Goal: Task Accomplishment & Management: Manage account settings

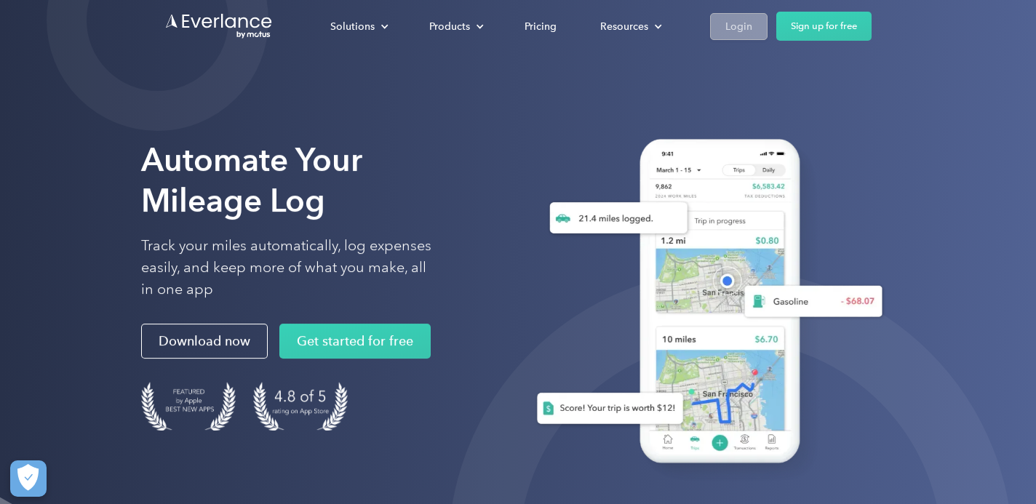
click at [736, 28] on div "Login" at bounding box center [738, 26] width 27 height 18
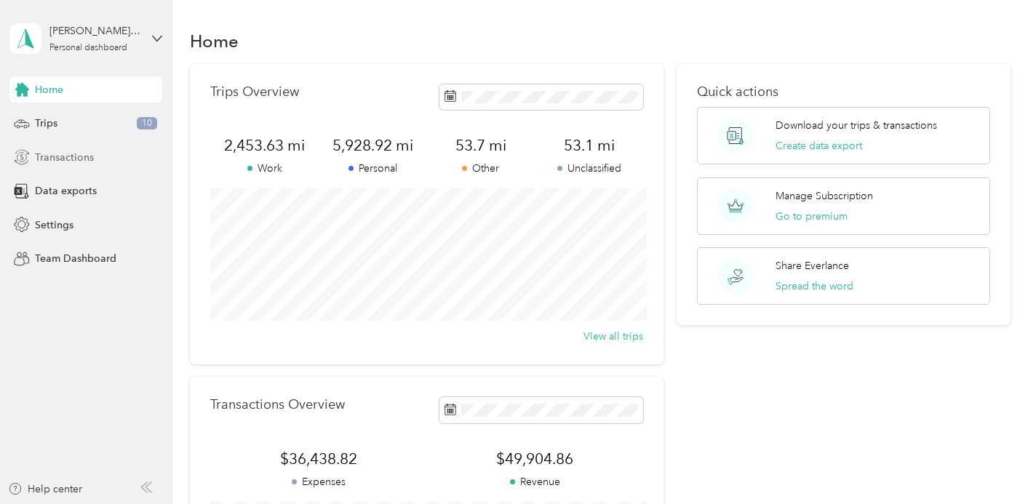
click at [54, 151] on span "Transactions" at bounding box center [64, 157] width 59 height 15
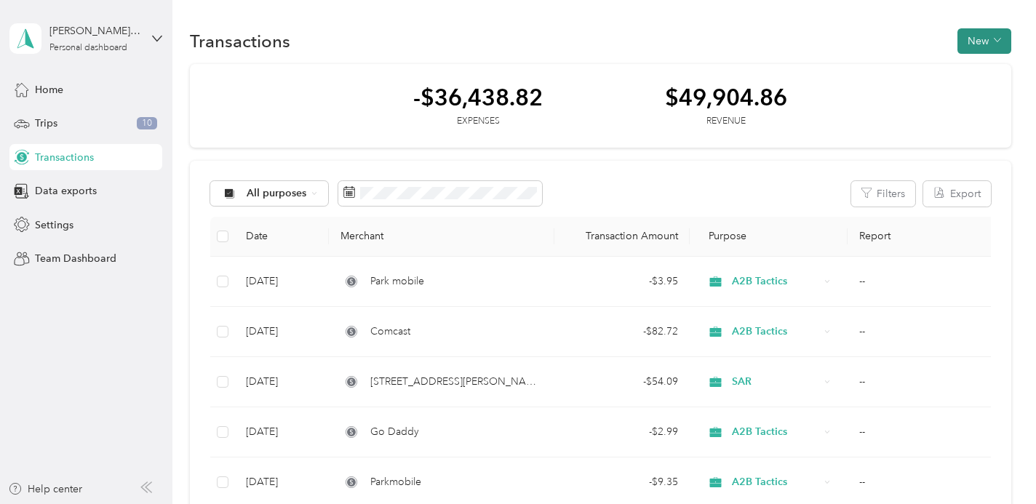
click at [988, 44] on button "New" at bounding box center [984, 40] width 54 height 25
click at [984, 67] on span "Expense" at bounding box center [987, 68] width 39 height 15
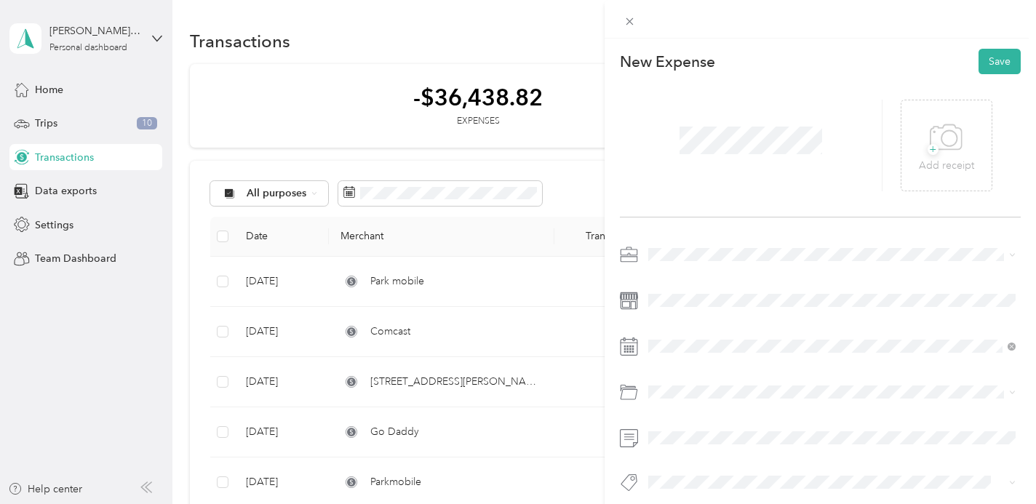
click at [680, 380] on div "A2B Tactics" at bounding box center [831, 380] width 357 height 15
click at [687, 154] on icon at bounding box center [683, 148] width 7 height 13
click at [712, 220] on div "8" at bounding box center [715, 221] width 19 height 18
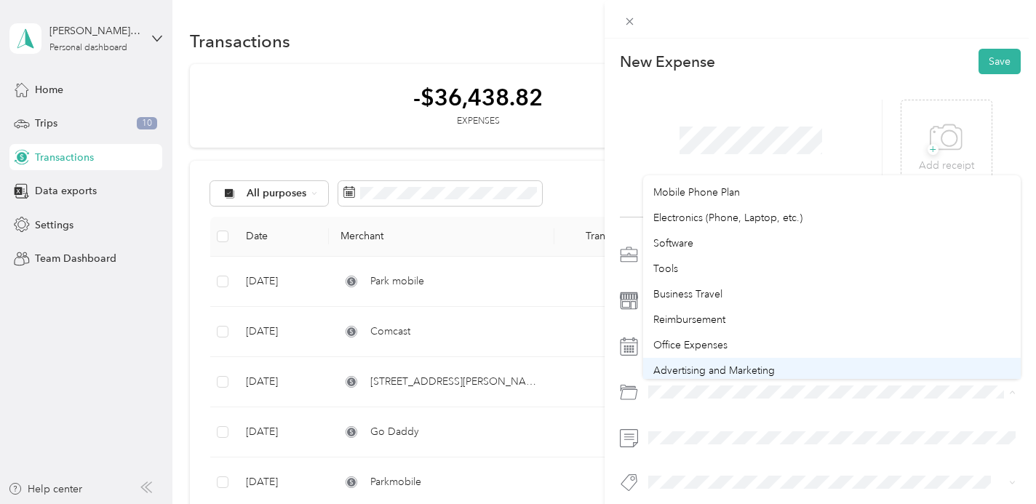
scroll to position [364, 0]
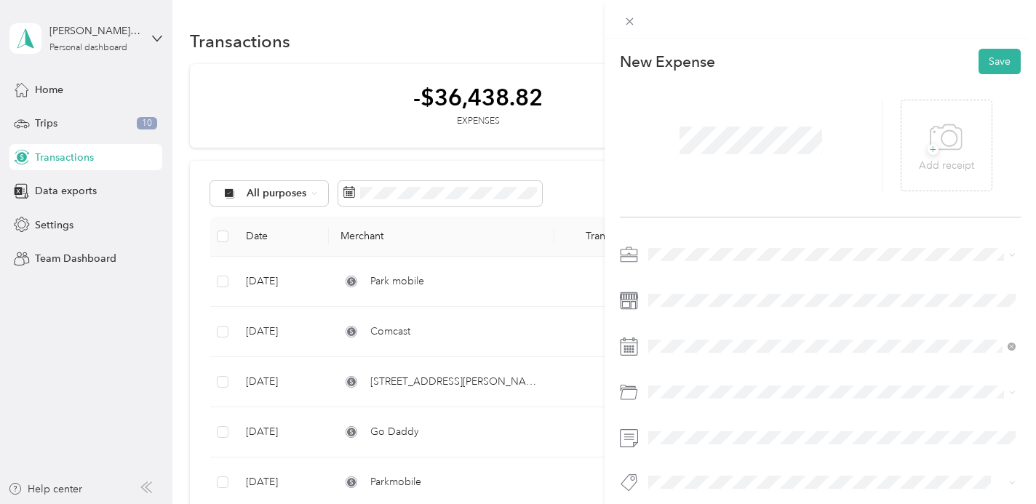
click at [766, 223] on li "Electronics (Phone, Laptop, etc.)" at bounding box center [832, 221] width 378 height 25
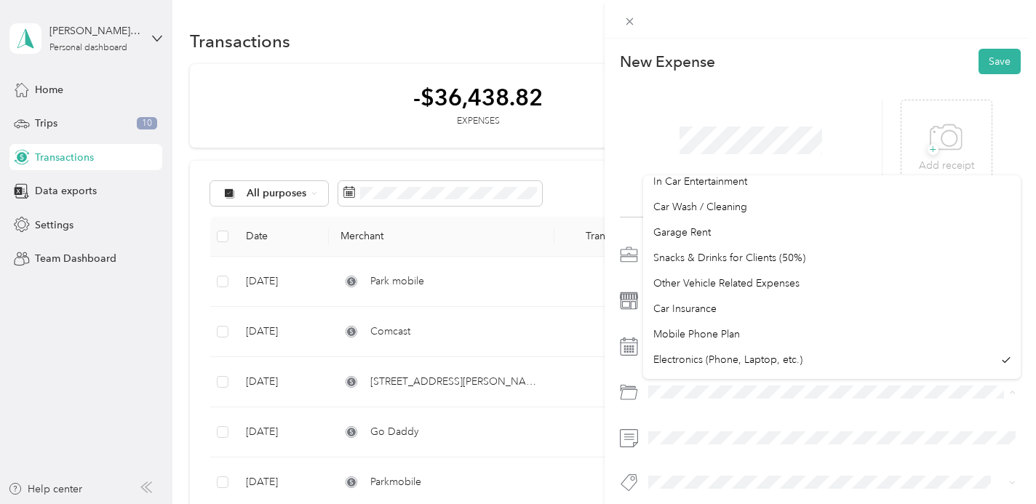
scroll to position [234, 0]
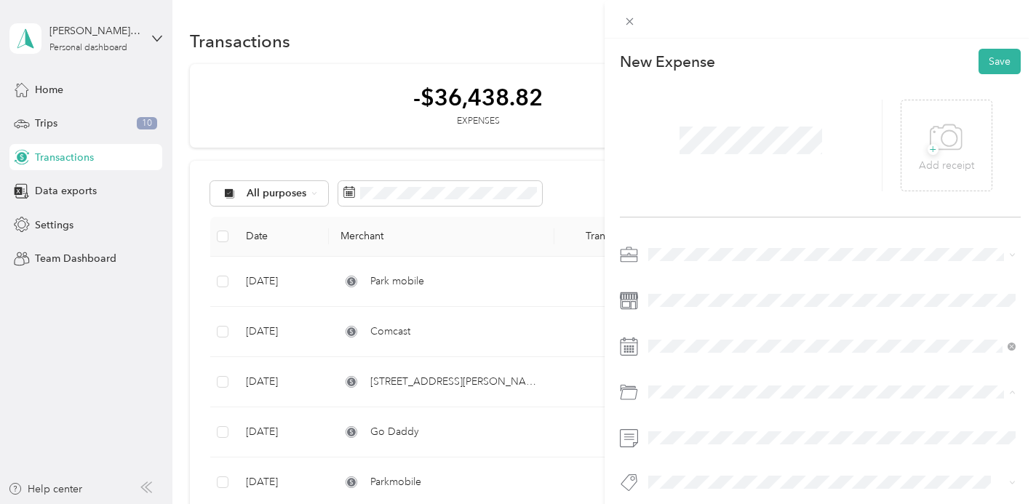
click at [707, 324] on div "Mobile Phone Plan" at bounding box center [831, 325] width 357 height 15
click at [1005, 63] on button "Save" at bounding box center [1000, 61] width 42 height 25
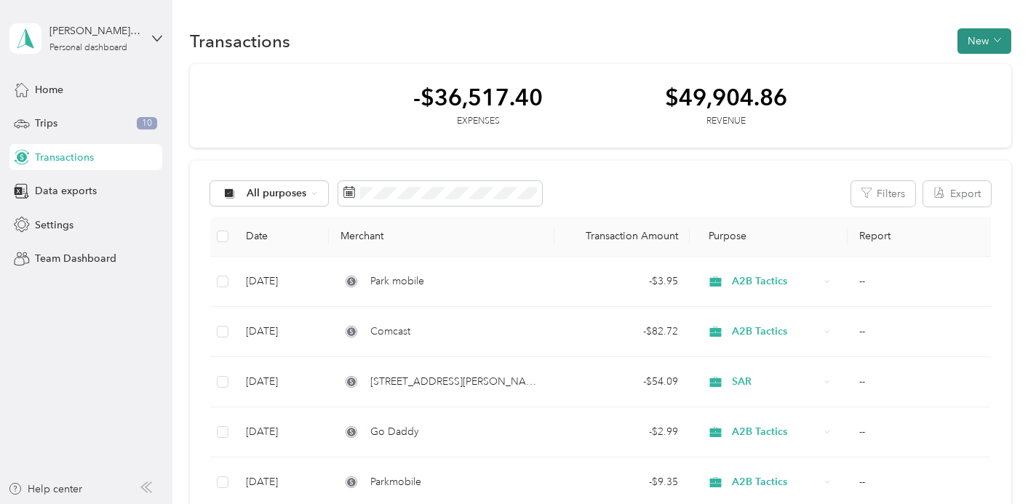
click at [976, 44] on button "New" at bounding box center [984, 40] width 54 height 25
click at [982, 67] on span "Expense" at bounding box center [987, 68] width 39 height 15
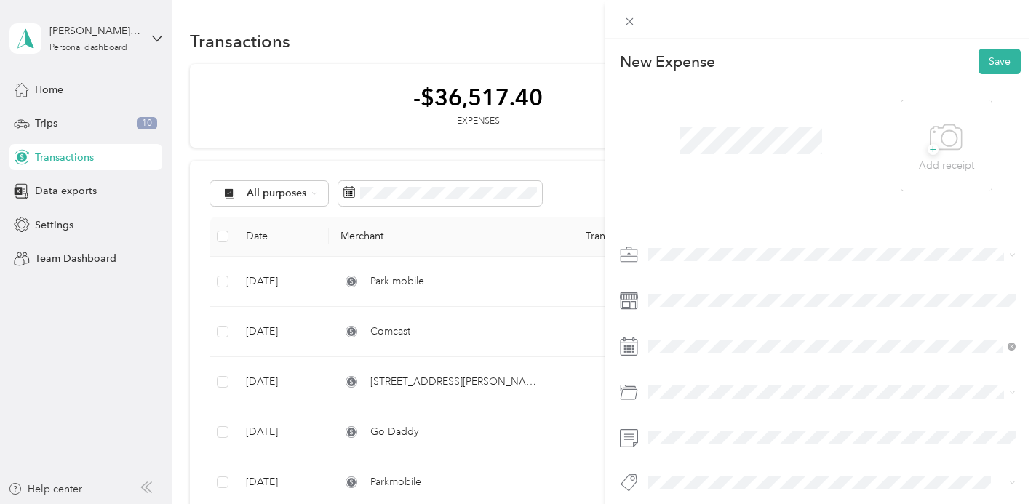
click at [674, 380] on div "A2B Tactics" at bounding box center [831, 380] width 357 height 15
click at [773, 225] on div "8" at bounding box center [771, 221] width 19 height 18
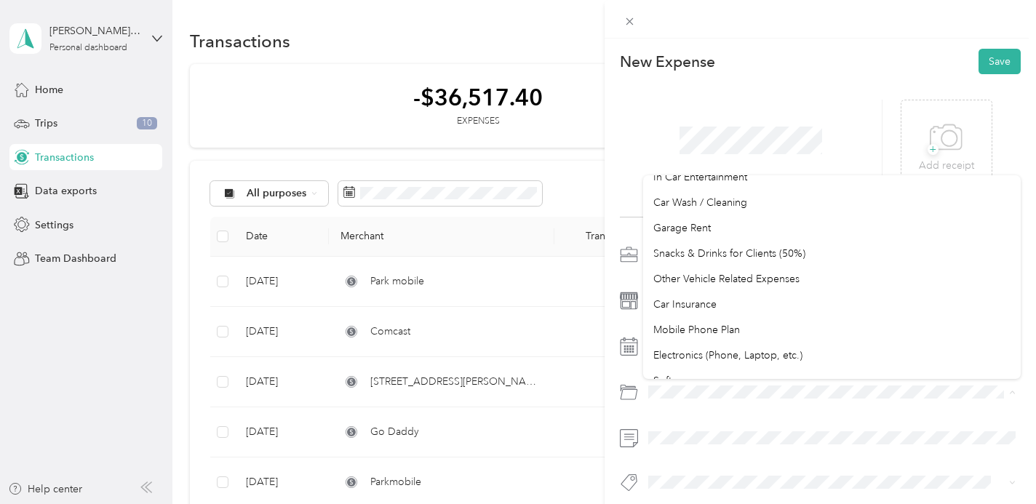
scroll to position [232, 0]
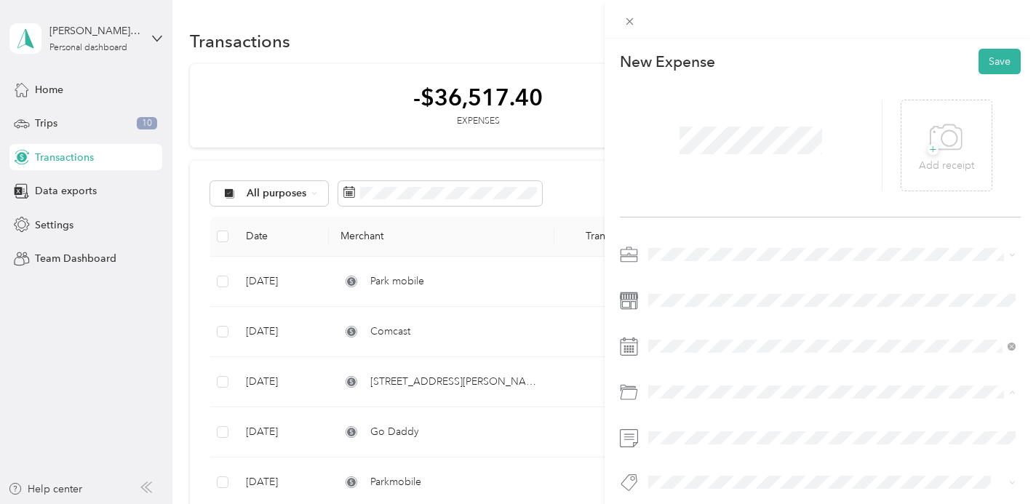
click at [698, 329] on span "Mobile Phone Plan" at bounding box center [696, 328] width 87 height 12
click at [994, 61] on button "Save" at bounding box center [1000, 61] width 42 height 25
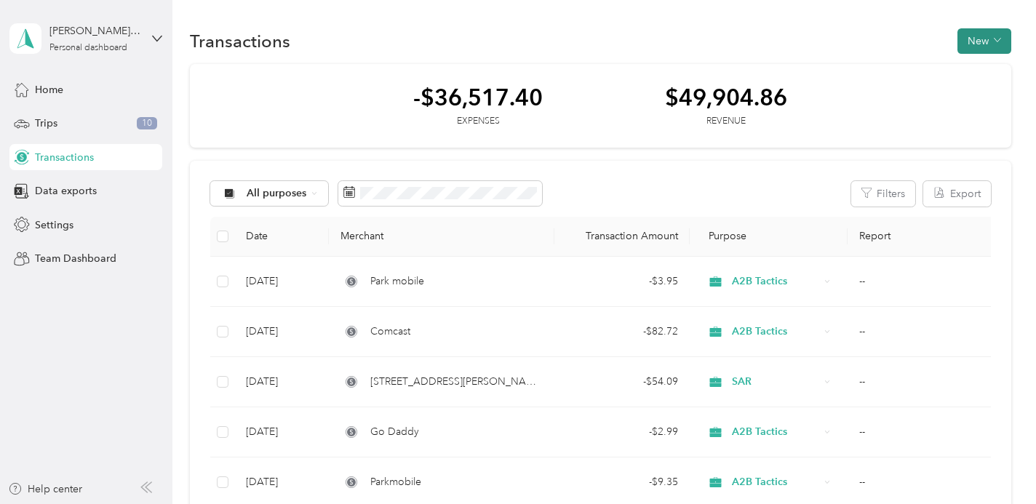
click at [983, 45] on button "New" at bounding box center [984, 40] width 54 height 25
click at [976, 71] on span "Expense" at bounding box center [987, 68] width 39 height 15
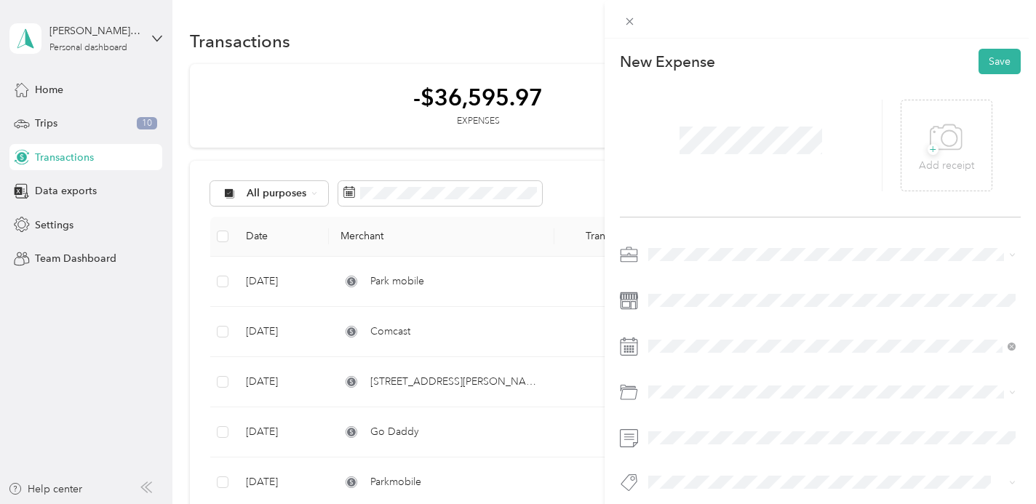
click at [685, 382] on div "A2B Tactics" at bounding box center [831, 380] width 357 height 15
click at [783, 149] on icon at bounding box center [785, 148] width 15 height 15
click at [730, 220] on div "10" at bounding box center [734, 221] width 19 height 18
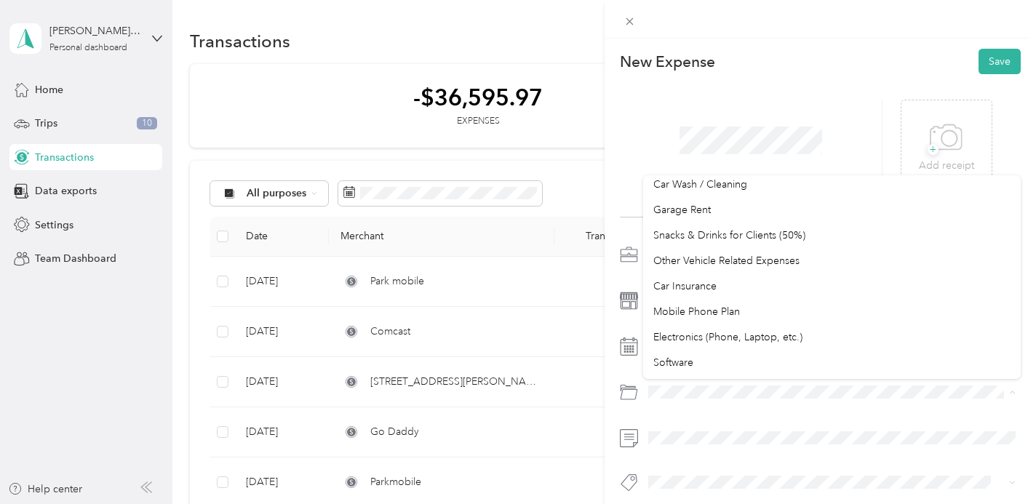
scroll to position [251, 0]
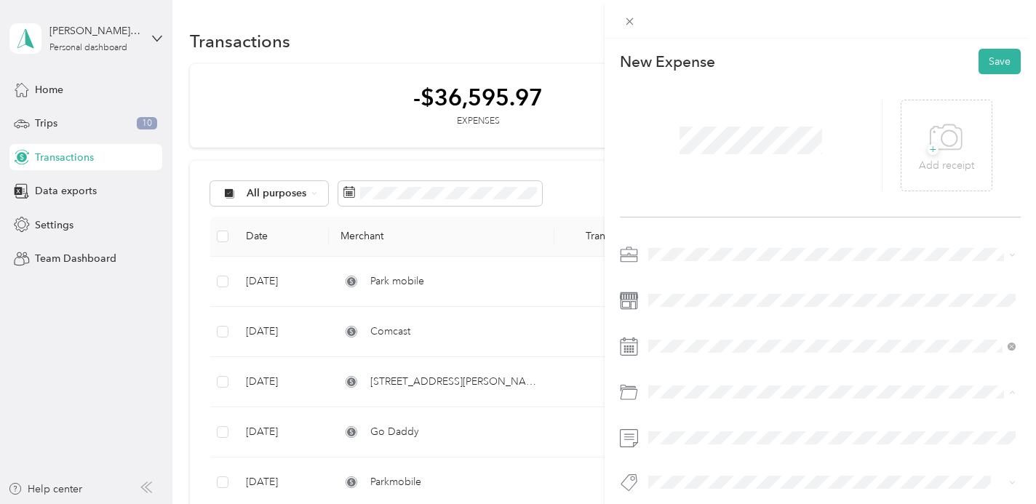
click at [703, 314] on span "Mobile Phone Plan" at bounding box center [696, 309] width 87 height 12
click at [992, 63] on button "Save" at bounding box center [1000, 61] width 42 height 25
